Goal: Task Accomplishment & Management: Manage account settings

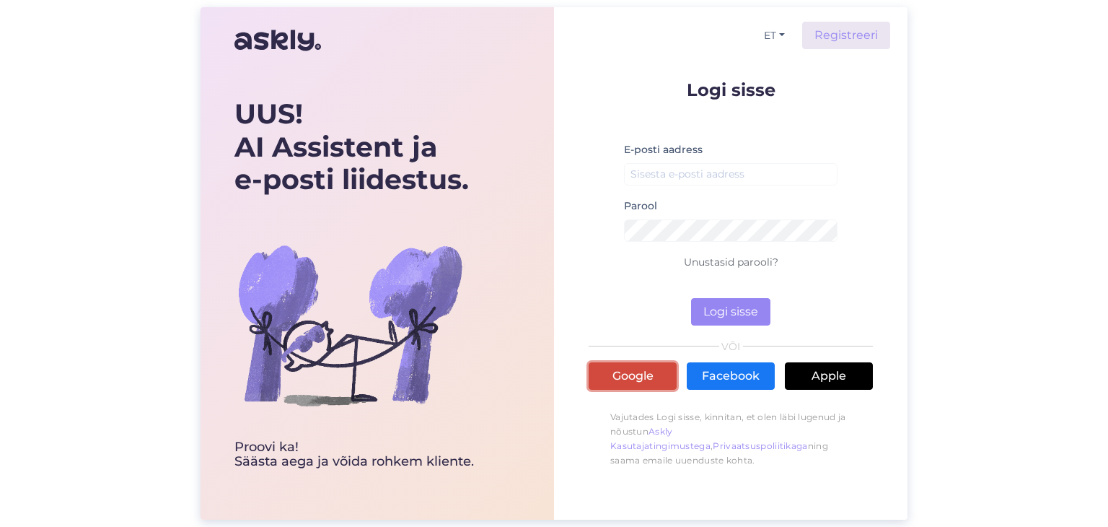
click at [623, 375] on link "Google" at bounding box center [633, 375] width 88 height 27
click at [624, 372] on link "Google" at bounding box center [633, 375] width 88 height 27
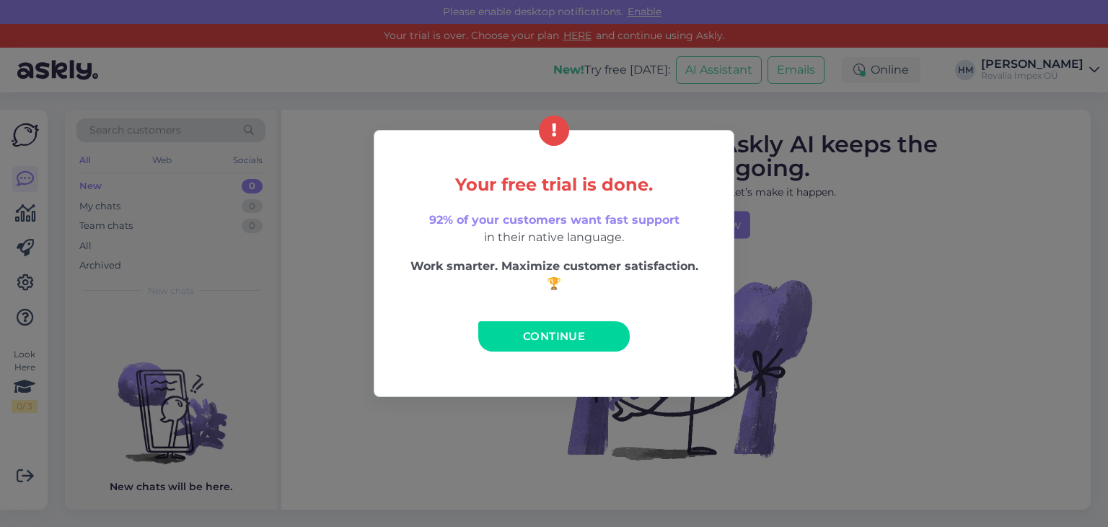
click at [562, 337] on span "Continue" at bounding box center [554, 336] width 62 height 14
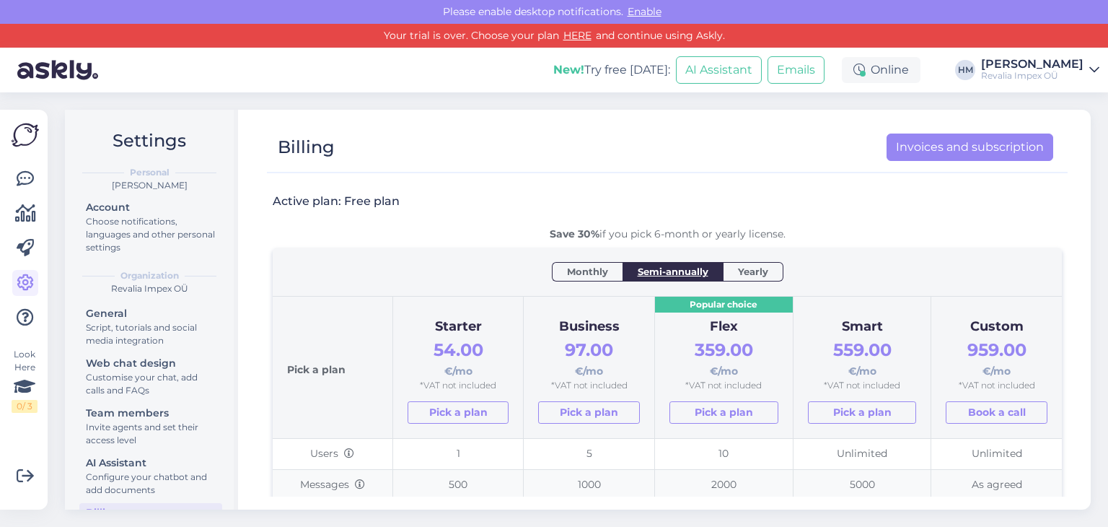
click at [1094, 72] on icon at bounding box center [1094, 70] width 10 height 12
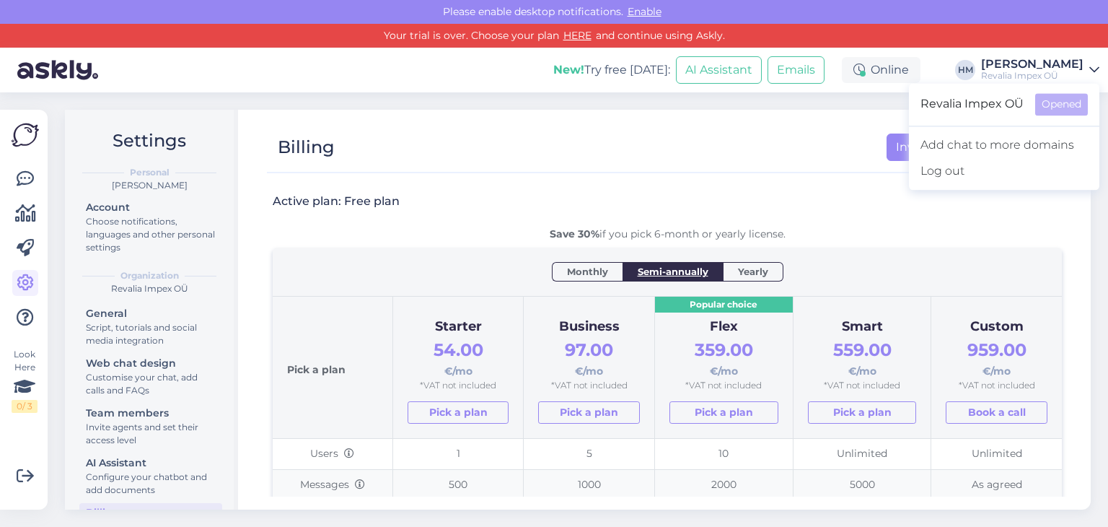
click at [1089, 61] on link "[PERSON_NAME] Revalia Impex OÜ" at bounding box center [1040, 69] width 118 height 23
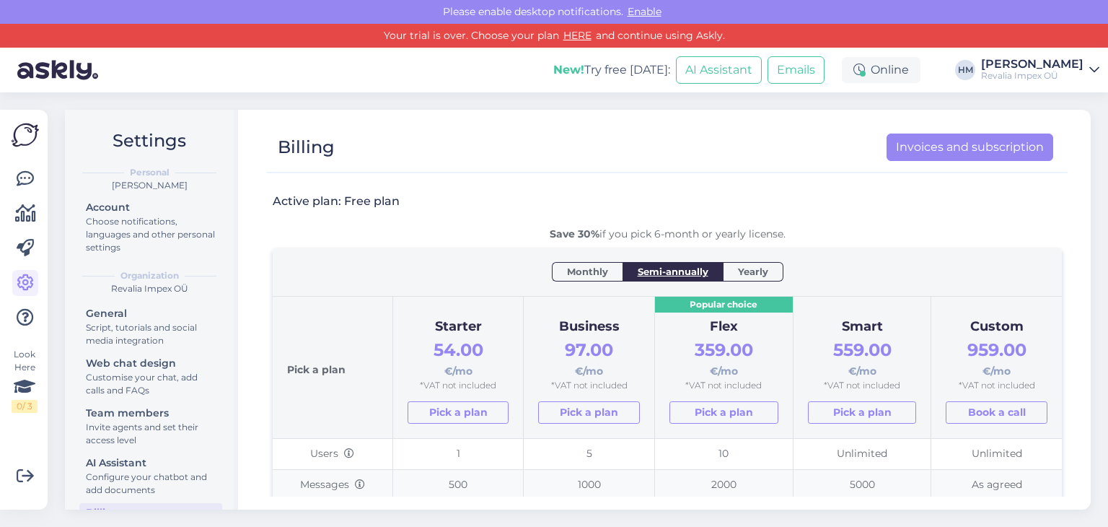
click at [1038, 68] on div "[PERSON_NAME]" at bounding box center [1032, 64] width 102 height 12
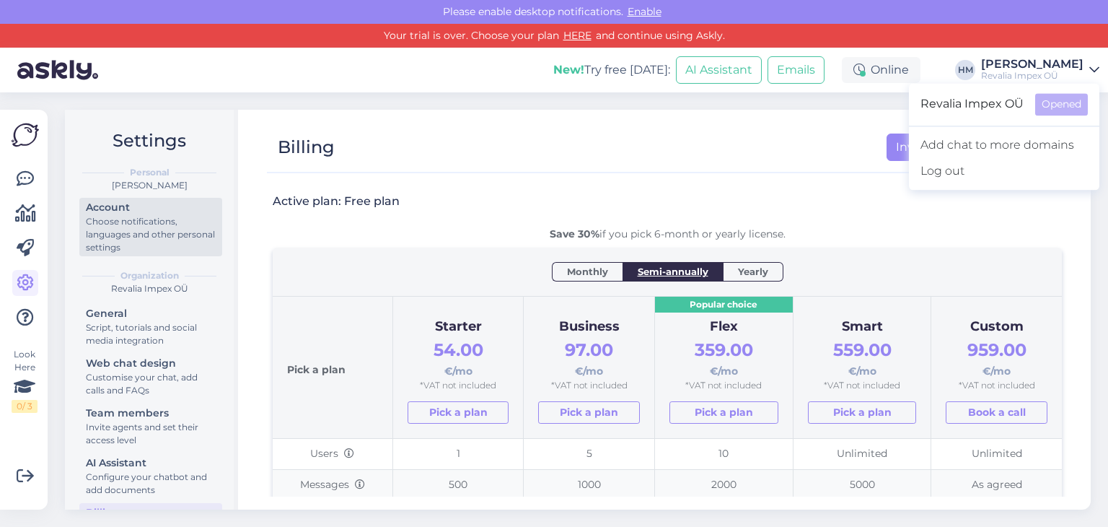
click at [117, 229] on div "Choose notifications, languages and other personal settings" at bounding box center [151, 234] width 130 height 39
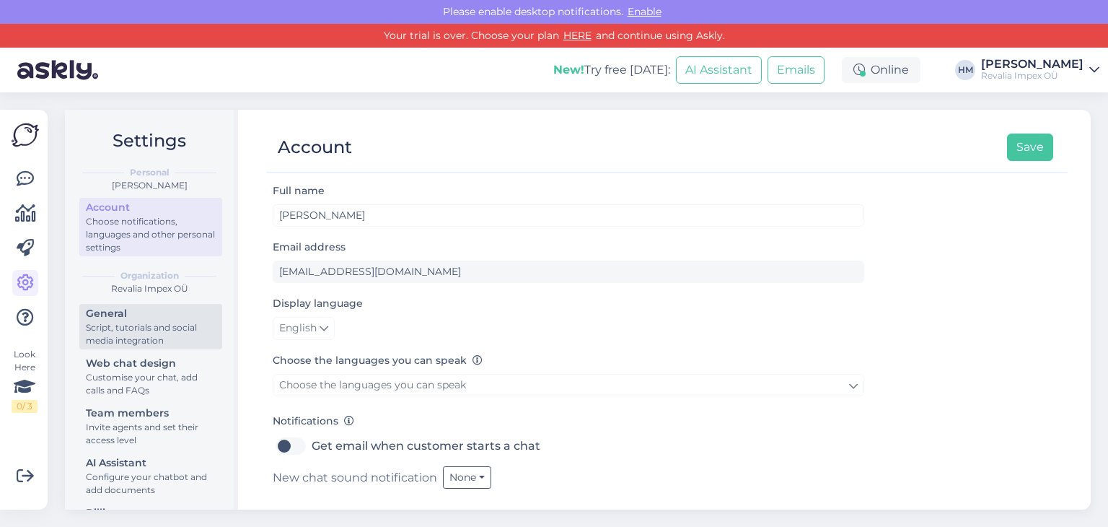
click at [139, 330] on div "Script, tutorials and social media integration" at bounding box center [151, 334] width 130 height 26
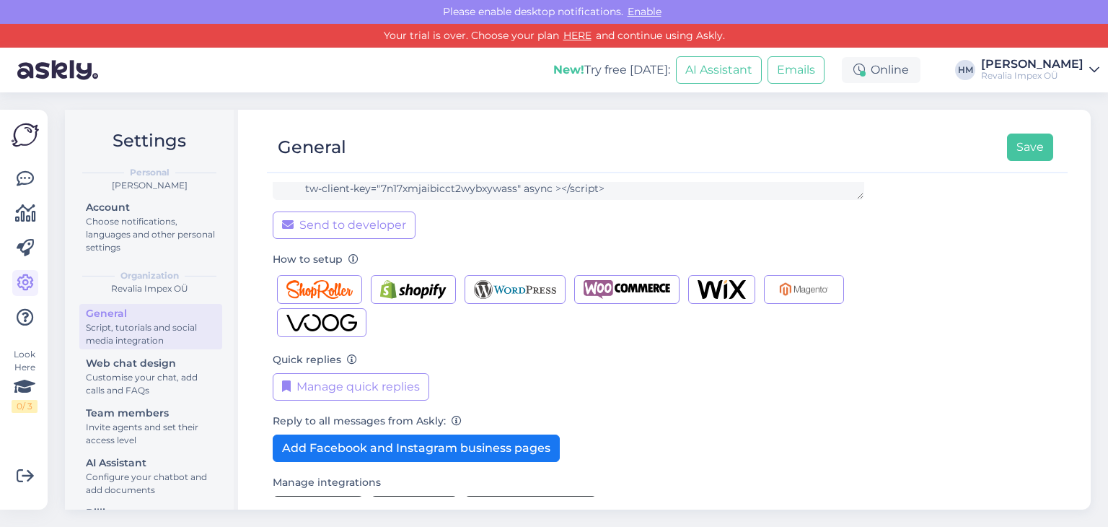
scroll to position [192, 0]
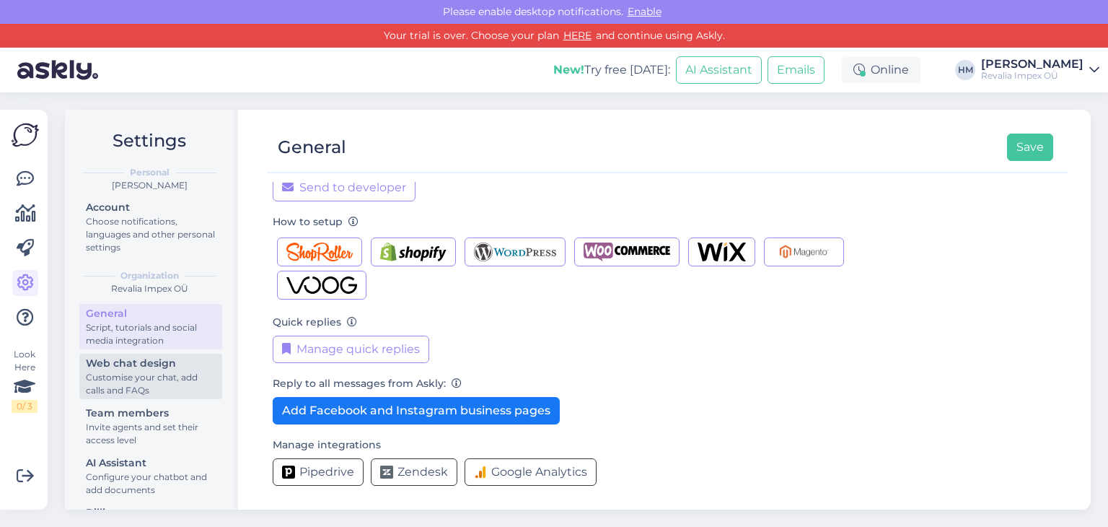
click at [127, 373] on div "Customise your chat, add calls and FAQs" at bounding box center [151, 384] width 130 height 26
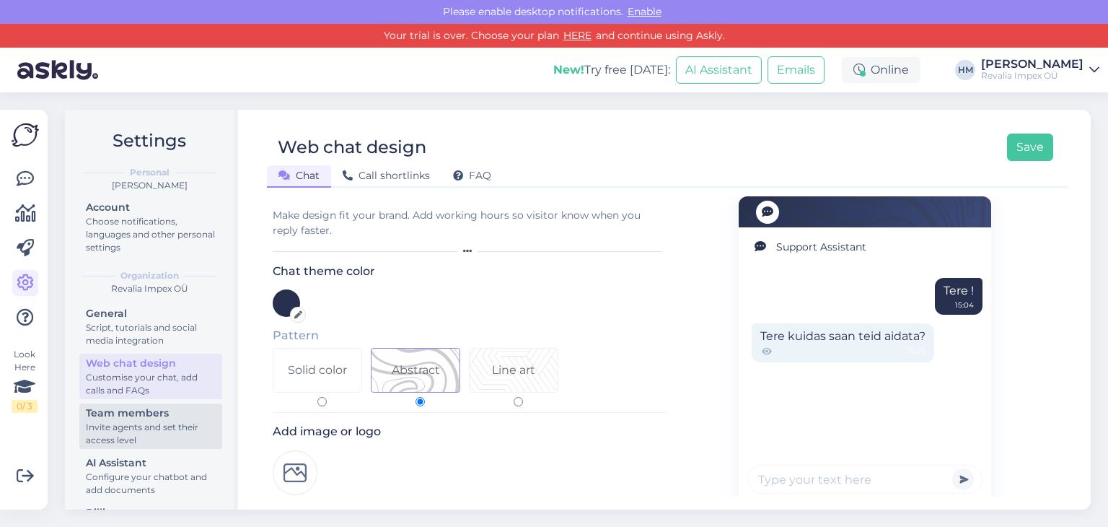
click at [126, 436] on div "Invite agents and set their access level" at bounding box center [151, 434] width 130 height 26
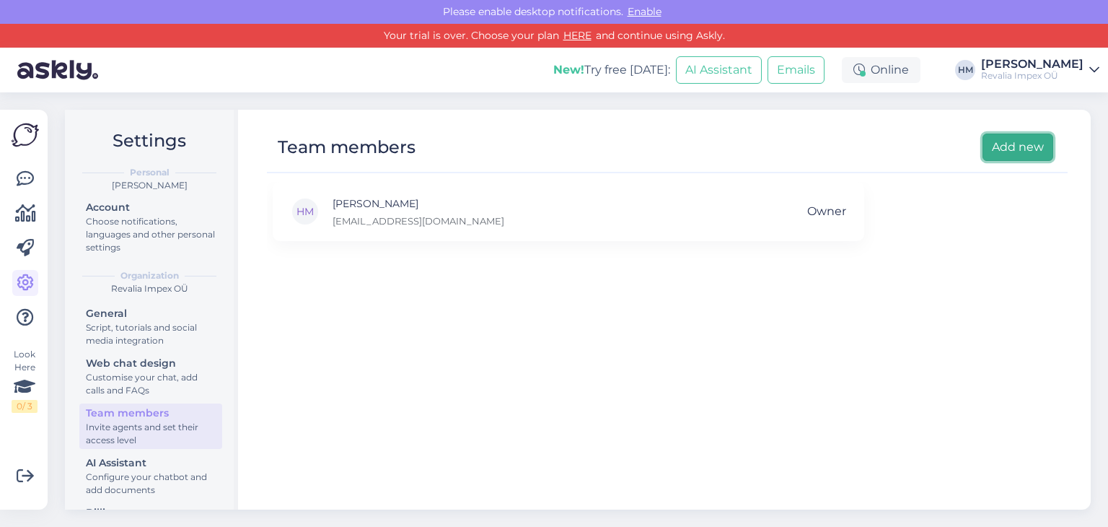
click at [1009, 144] on button "Add new" at bounding box center [1018, 146] width 71 height 27
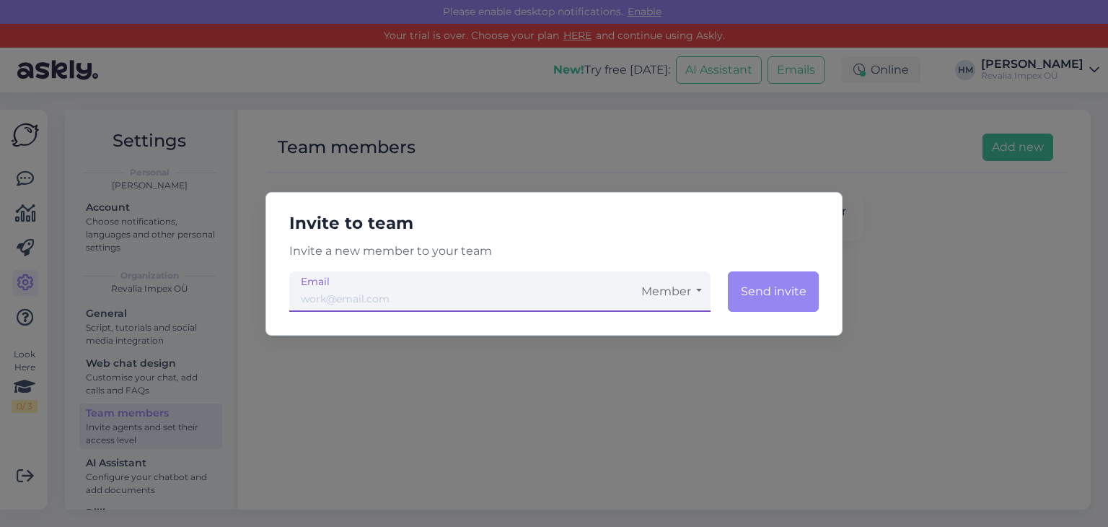
click at [361, 297] on input "email" at bounding box center [460, 291] width 343 height 40
type input "[PERSON_NAME][EMAIL_ADDRESS][DOMAIN_NAME]"
click at [690, 295] on button "Member" at bounding box center [672, 291] width 78 height 40
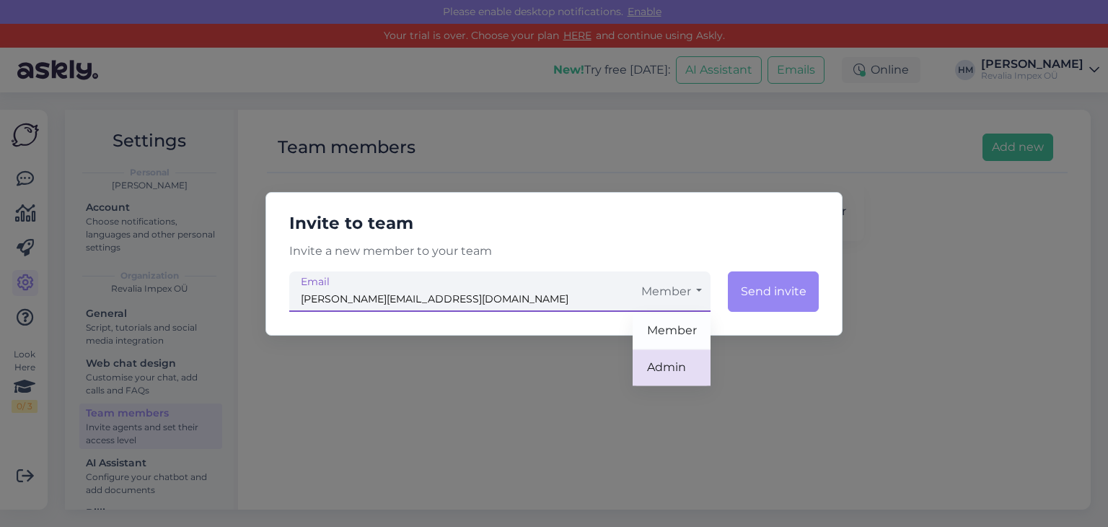
click at [698, 364] on link "Admin" at bounding box center [672, 367] width 78 height 36
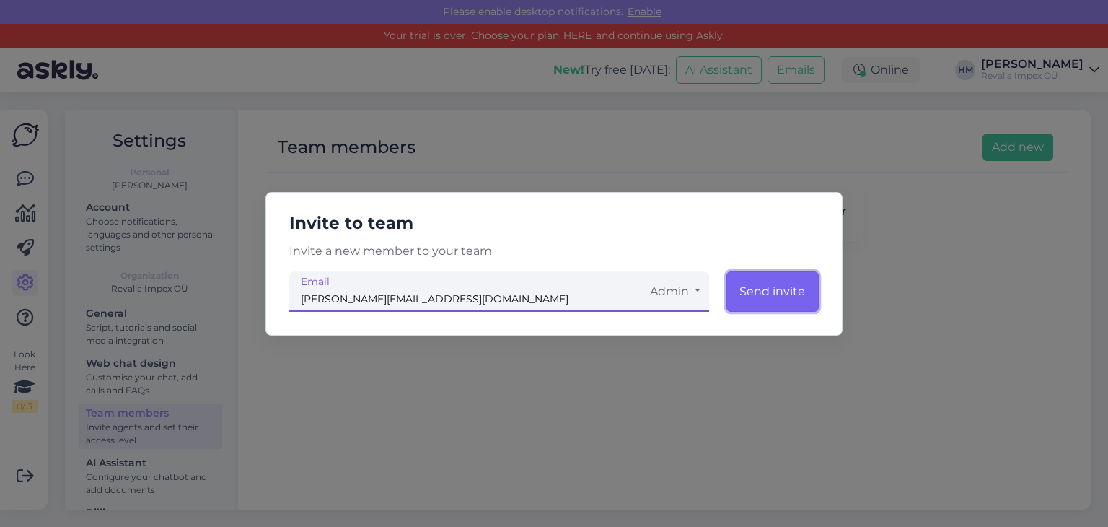
click at [749, 287] on button "Send invite" at bounding box center [772, 291] width 92 height 40
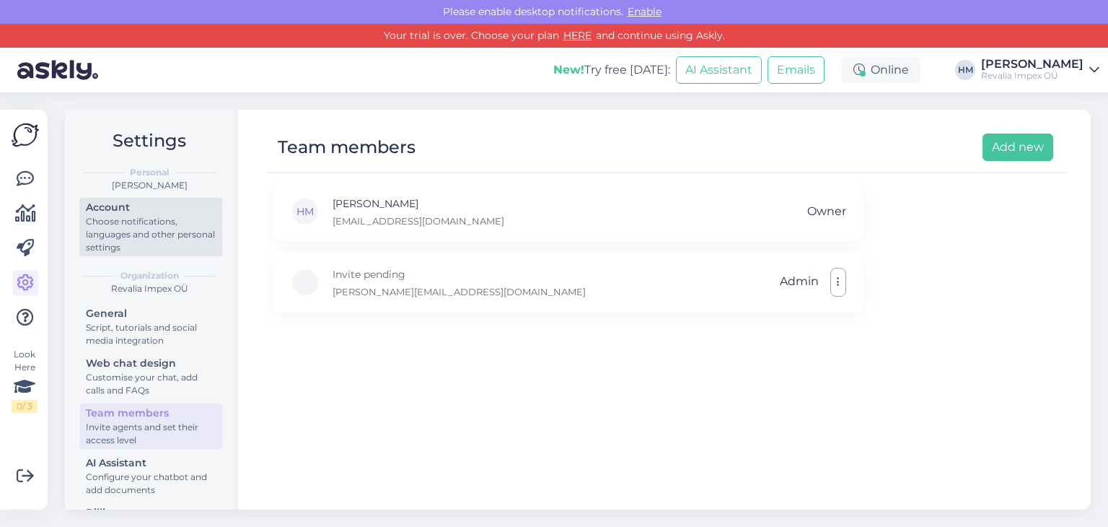
click at [107, 236] on div "Choose notifications, languages and other personal settings" at bounding box center [151, 234] width 130 height 39
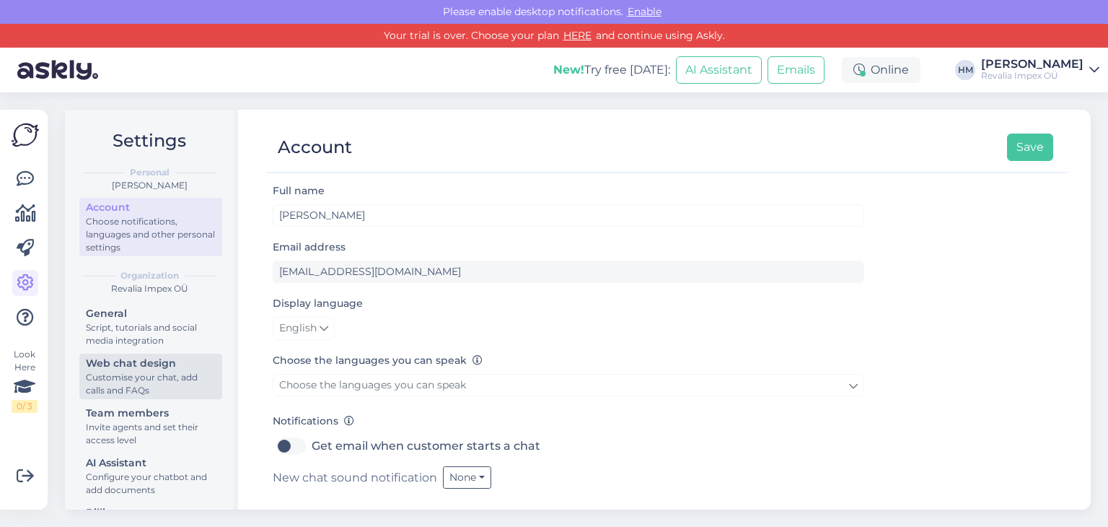
click at [107, 381] on div "Customise your chat, add calls and FAQs" at bounding box center [151, 384] width 130 height 26
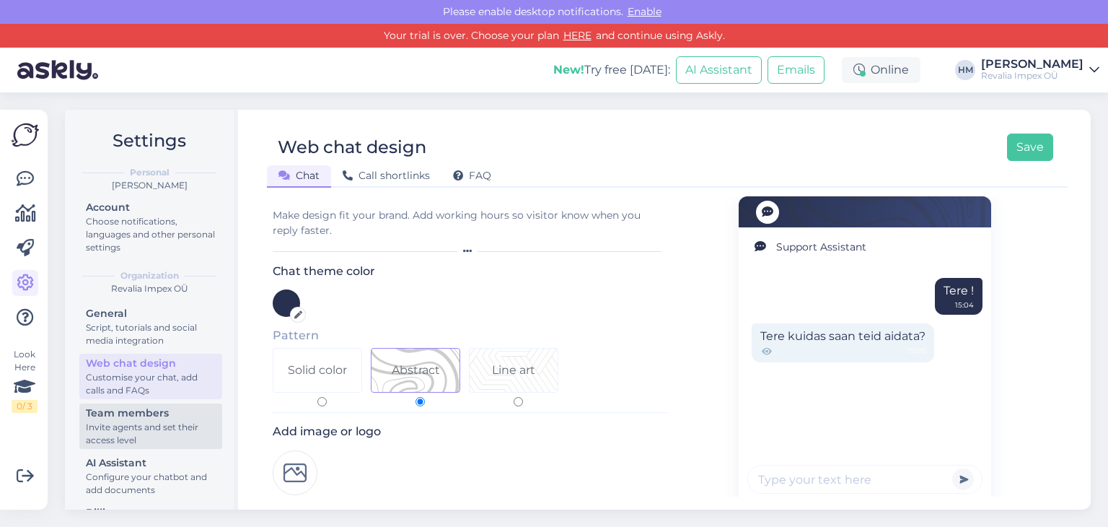
click at [141, 421] on div "Invite agents and set their access level" at bounding box center [151, 434] width 130 height 26
